Goal: Check status: Check status

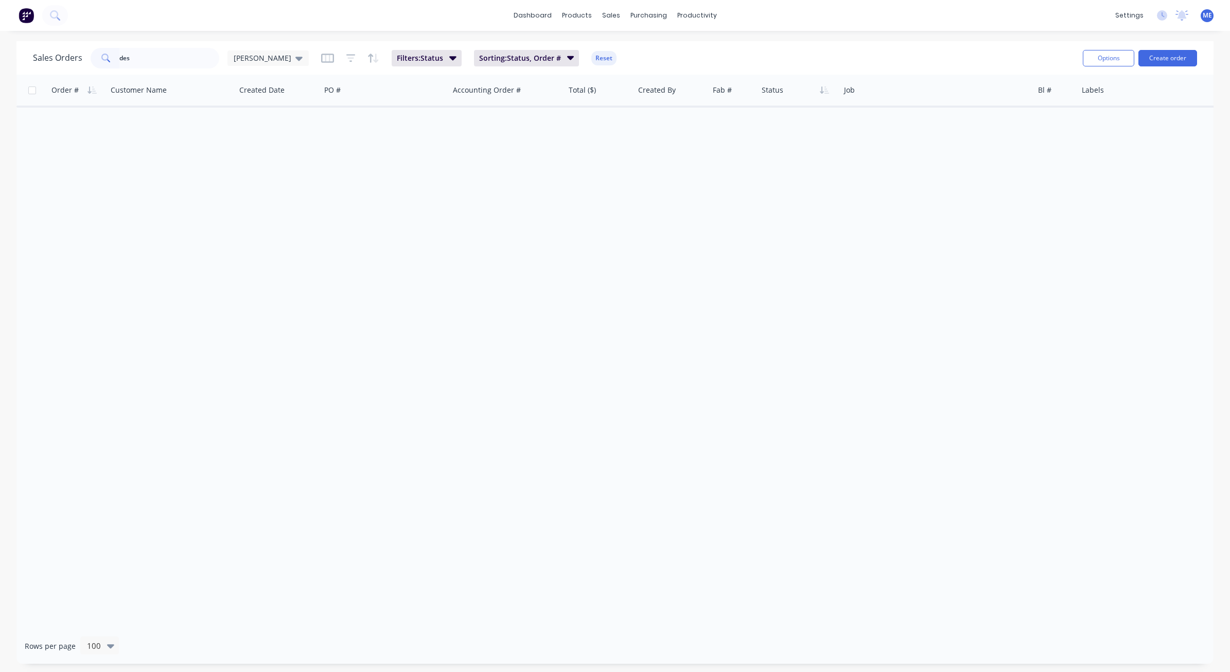
type input "desi"
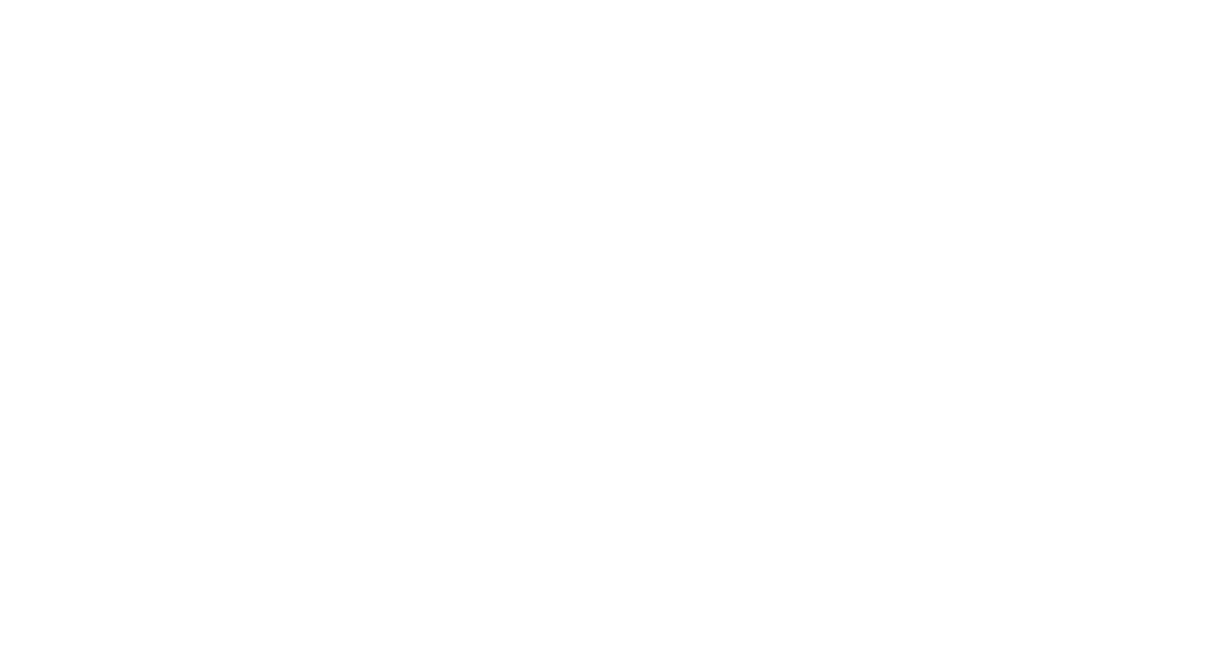
click at [157, 0] on html at bounding box center [615, 0] width 1230 height 0
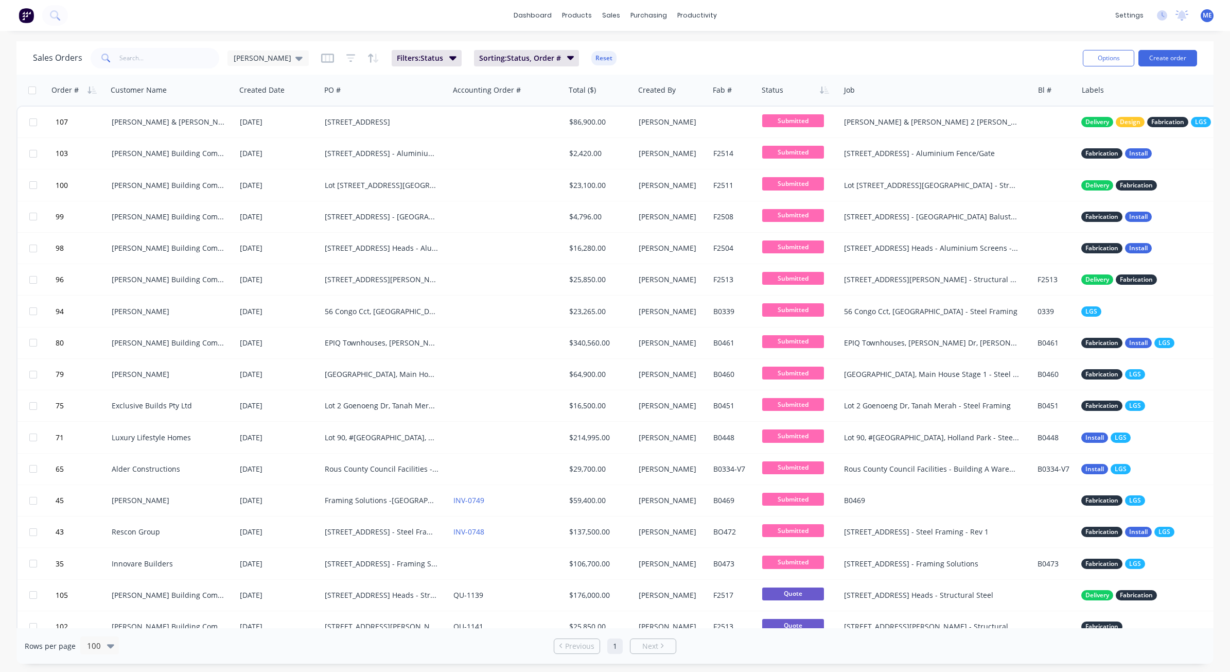
click at [124, 22] on div "dashboard products sales purchasing productivity dashboard products Product Cat…" at bounding box center [615, 15] width 1230 height 31
click at [132, 57] on input "text" at bounding box center [169, 58] width 100 height 21
type input "desi"
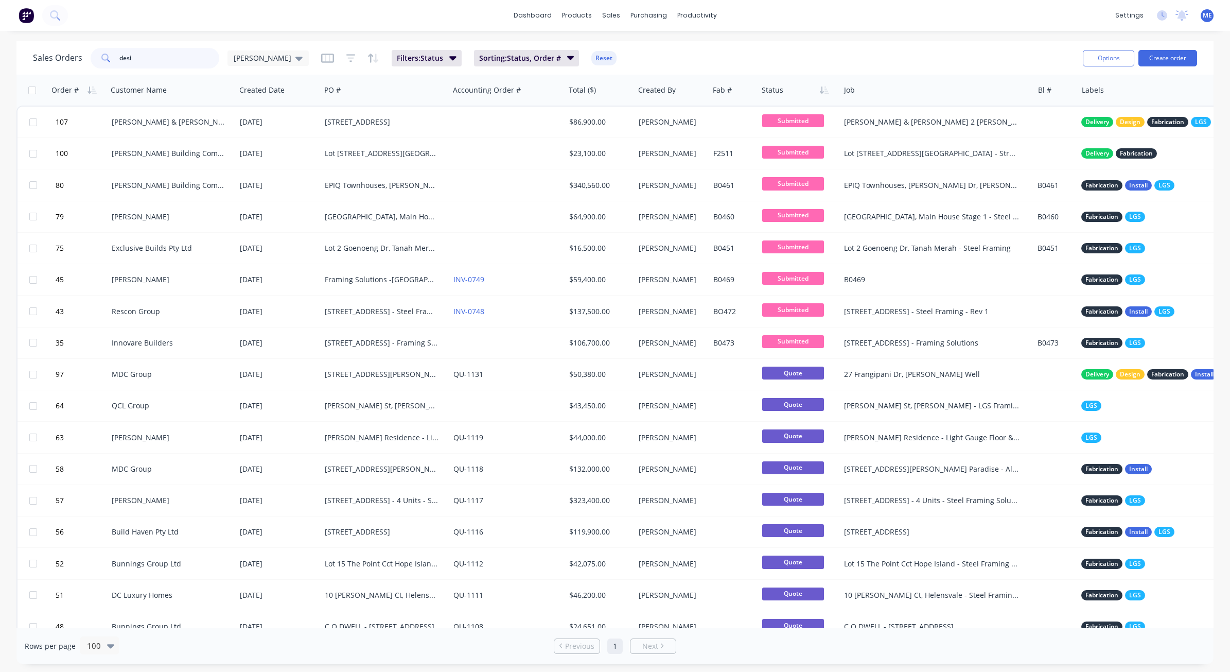
drag, startPoint x: 132, startPoint y: 57, endPoint x: 75, endPoint y: 54, distance: 57.7
click at [79, 54] on div "Sales Orders desi Mike Sales" at bounding box center [171, 58] width 276 height 21
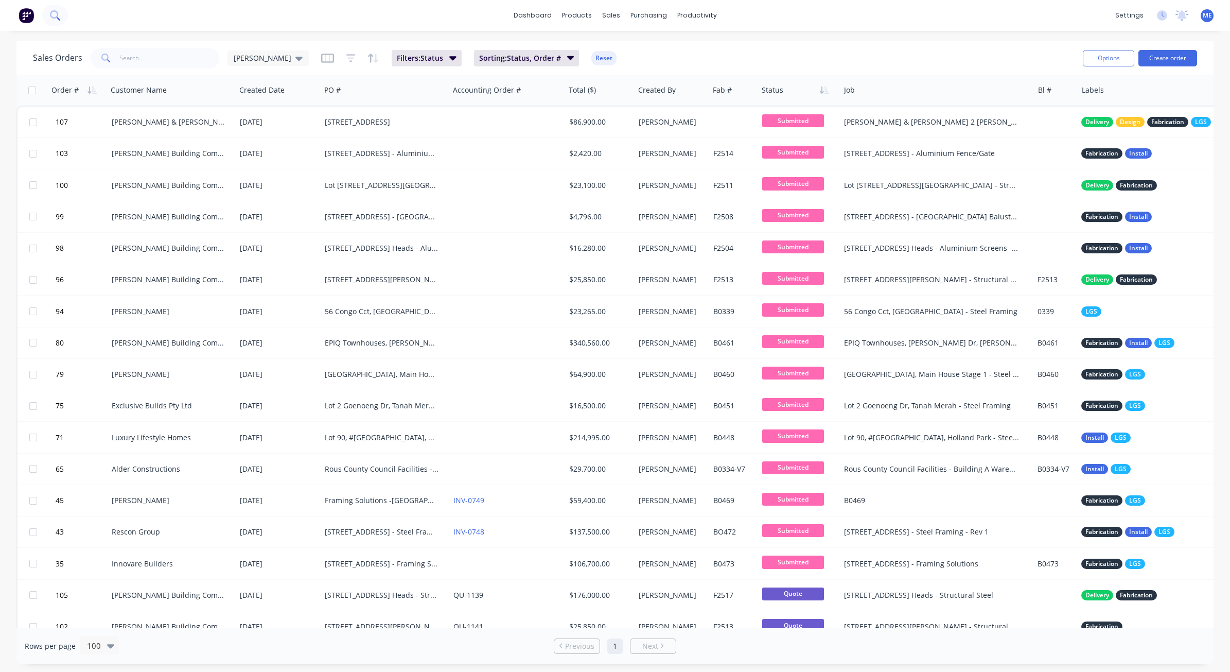
click at [51, 13] on icon at bounding box center [54, 14] width 8 height 8
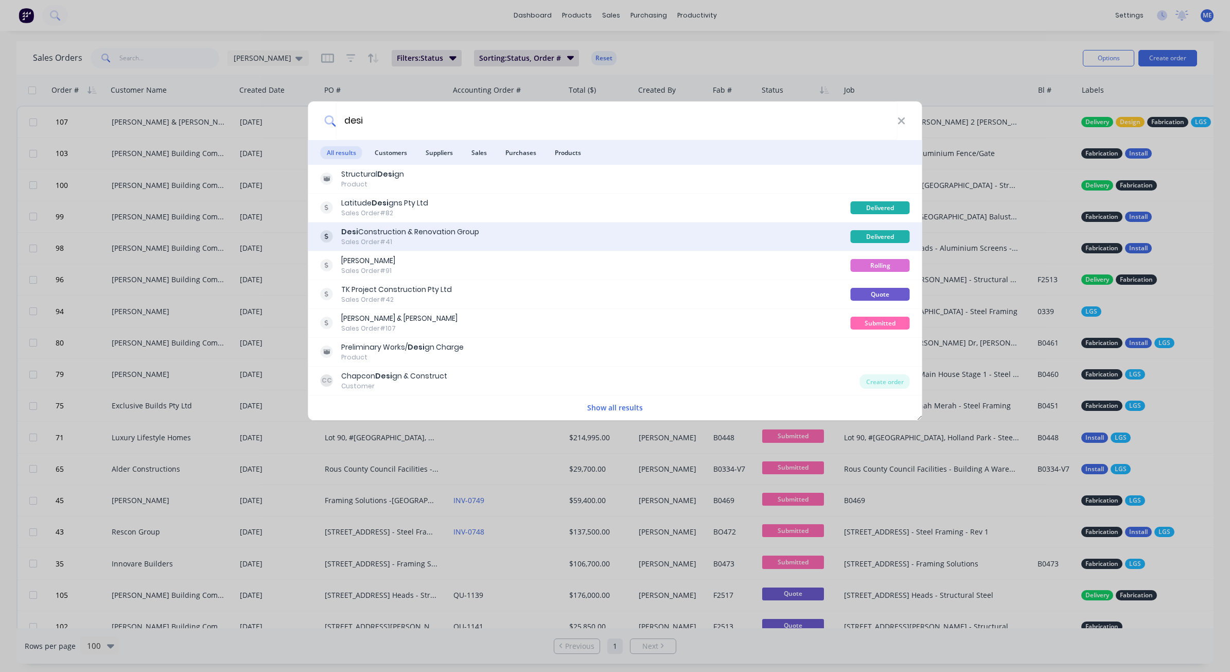
type input "desi"
click at [466, 232] on div "Desi Construction & Renovation Group" at bounding box center [410, 231] width 138 height 11
